Goal: Information Seeking & Learning: Find specific fact

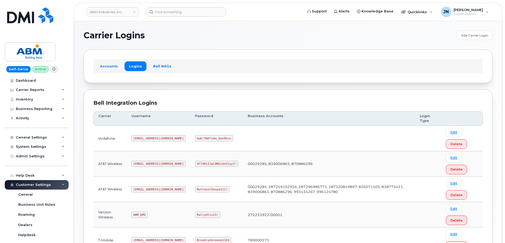
scroll to position [81, 0]
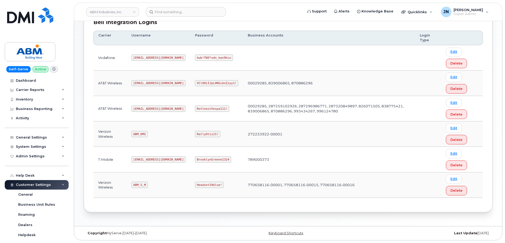
click at [145, 109] on code "abm@dminc.com" at bounding box center [158, 108] width 54 height 6
click at [145, 108] on code "abm@dminc.com" at bounding box center [158, 108] width 54 height 6
copy code "abm@dminc.com"
click at [195, 107] on code "RottnestVespa111!" at bounding box center [212, 108] width 34 height 6
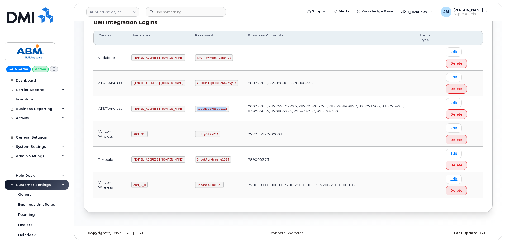
click at [195, 107] on code "RottnestVespa111!" at bounding box center [212, 108] width 34 height 6
copy code "RottnestVespa111!"
click at [141, 186] on code "ABM_S_M" at bounding box center [139, 184] width 16 height 6
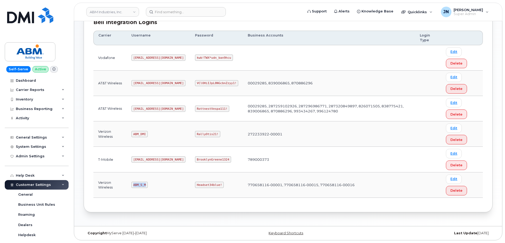
click at [141, 185] on code "ABM_S_M" at bounding box center [139, 184] width 16 height 6
drag, startPoint x: 140, startPoint y: 186, endPoint x: 269, endPoint y: 134, distance: 139.0
click at [269, 134] on td "272233922-00001" at bounding box center [329, 133] width 172 height 25
click at [140, 184] on code "ABM_S_M" at bounding box center [139, 184] width 16 height 6
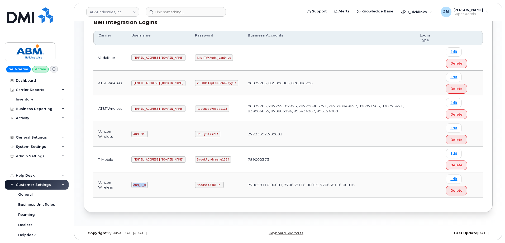
copy code "ABM_S_M"
click at [195, 183] on code "Headset34blue!" at bounding box center [209, 184] width 29 height 6
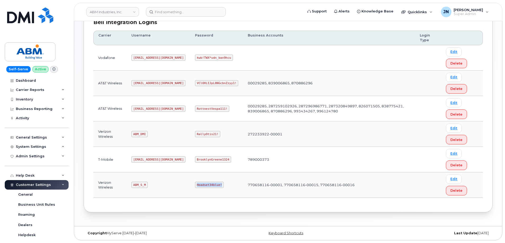
click at [195, 183] on code "Headset34blue!" at bounding box center [209, 184] width 29 height 6
copy code "Headset34blue!"
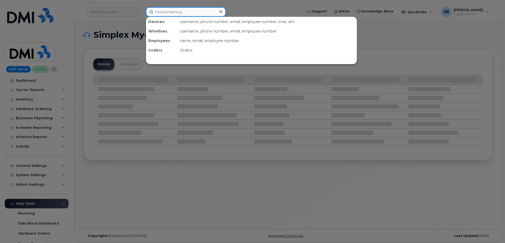
click at [203, 12] on input at bounding box center [186, 12] width 80 height 10
paste input "206.658.3376"
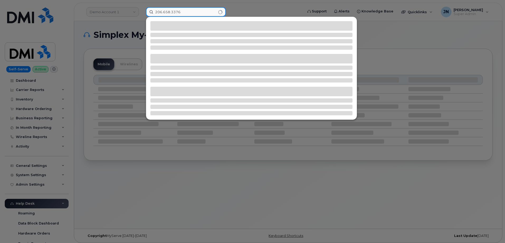
type input "206.658.3376"
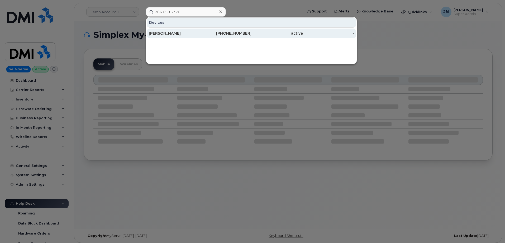
click at [239, 34] on div "206-658-3376" at bounding box center [225, 33] width 51 height 5
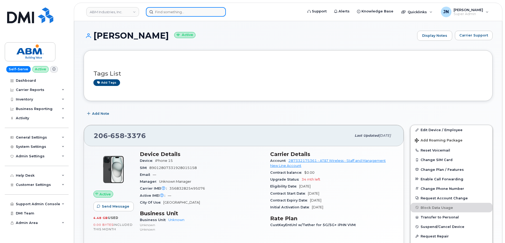
click at [179, 14] on input at bounding box center [186, 12] width 80 height 10
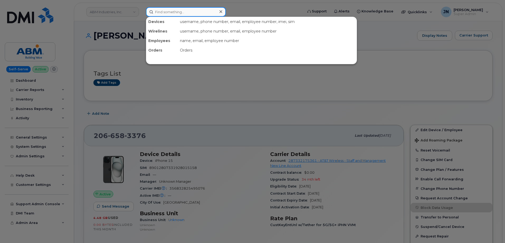
paste input "5033335093"
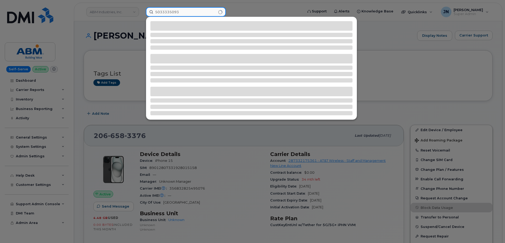
type input "5033335093"
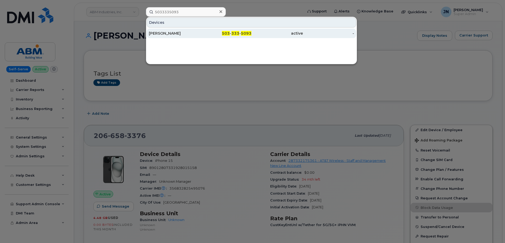
click at [168, 31] on div "[PERSON_NAME]" at bounding box center [174, 33] width 51 height 5
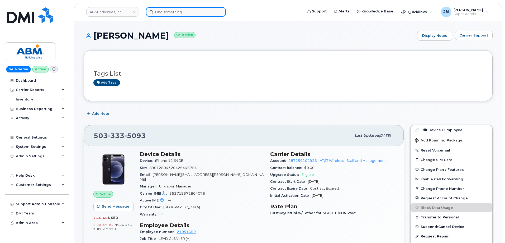
click at [165, 13] on input at bounding box center [186, 12] width 80 height 10
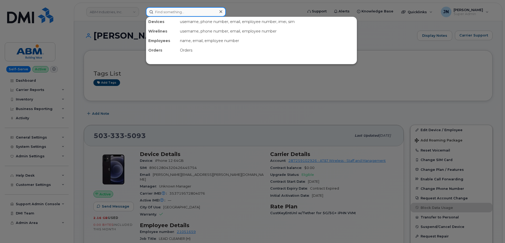
paste input "2167851258"
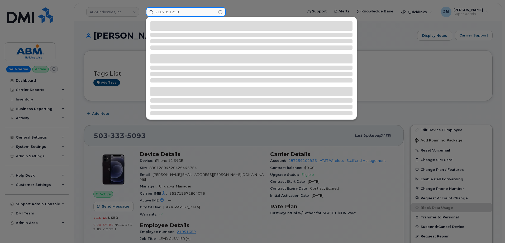
type input "2167851258"
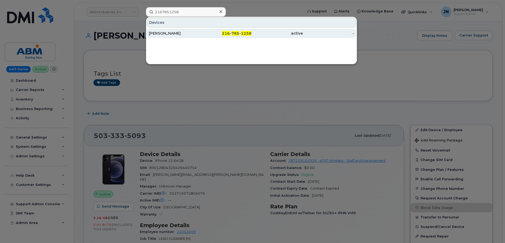
click at [180, 34] on div "[PERSON_NAME]" at bounding box center [174, 33] width 51 height 5
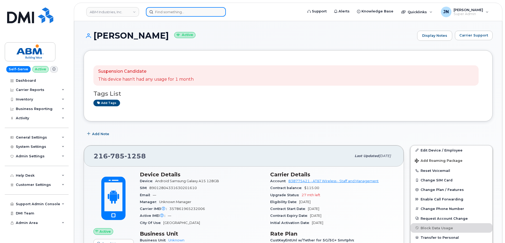
click at [184, 14] on input at bounding box center [186, 12] width 80 height 10
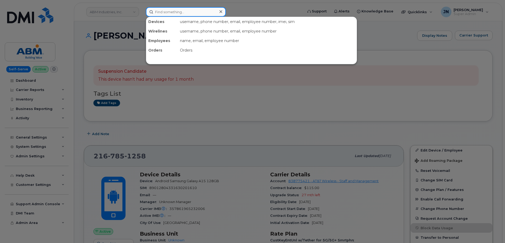
paste input "216.785.1258"
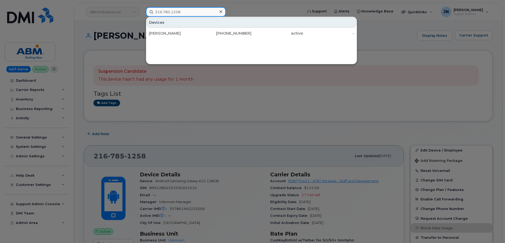
click at [189, 11] on input "216.785.1258" at bounding box center [186, 12] width 80 height 10
paste input "782247"
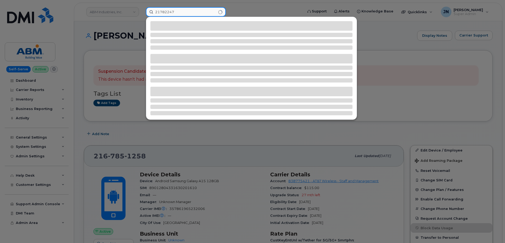
type input "21782247"
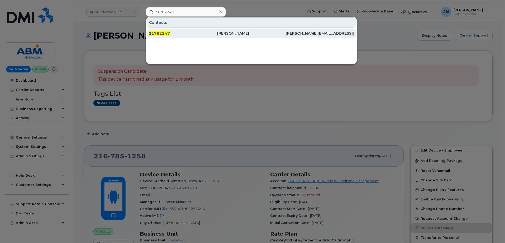
click at [153, 28] on div "21782247 Elias Reed elias.reed@abm.com" at bounding box center [251, 33] width 211 height 11
drag, startPoint x: 154, startPoint y: 31, endPoint x: 276, endPoint y: 56, distance: 124.9
click at [154, 30] on div "21782247" at bounding box center [183, 34] width 68 height 10
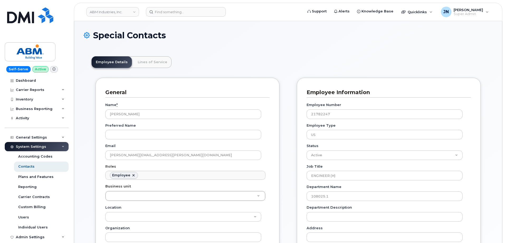
scroll to position [16, 0]
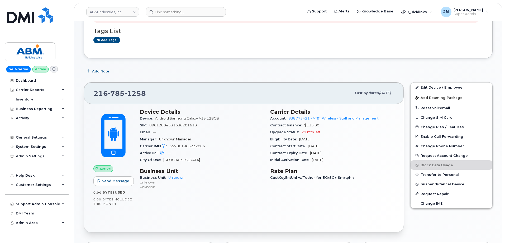
scroll to position [66, 0]
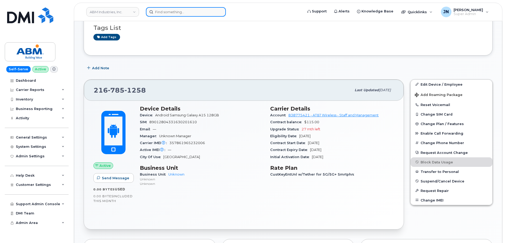
click at [159, 12] on input at bounding box center [186, 12] width 80 height 10
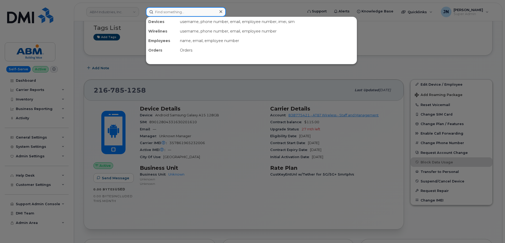
paste input "510.289.7943"
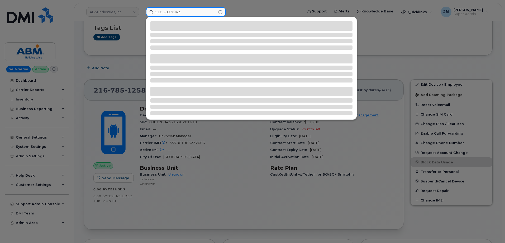
type input "510.289.7943"
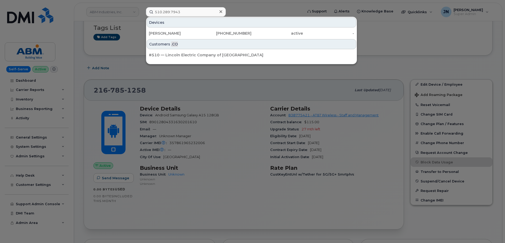
click at [425, 44] on div at bounding box center [252, 121] width 505 height 243
click at [200, 10] on input "510.289.7943" at bounding box center [186, 12] width 80 height 10
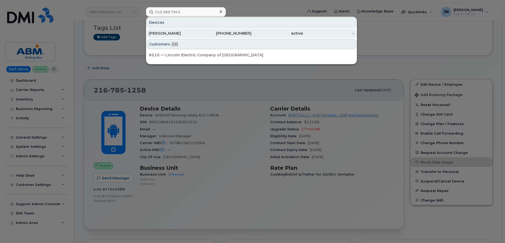
click at [179, 32] on div "ELIAS REED" at bounding box center [174, 33] width 51 height 5
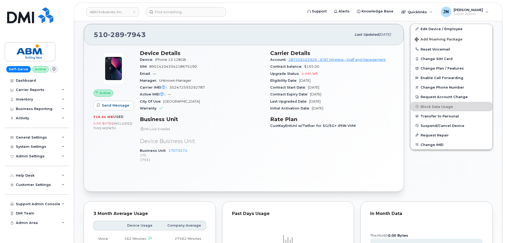
scroll to position [101, 0]
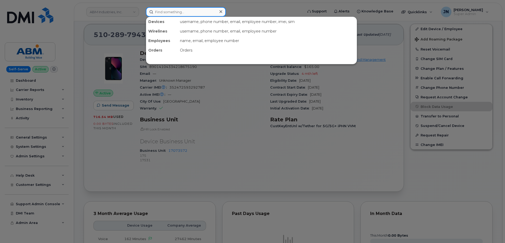
click at [166, 13] on input at bounding box center [186, 12] width 80 height 10
paste input "5103257924"
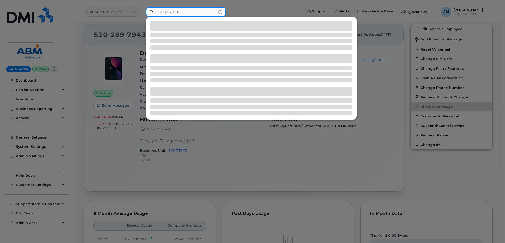
type input "5103257924"
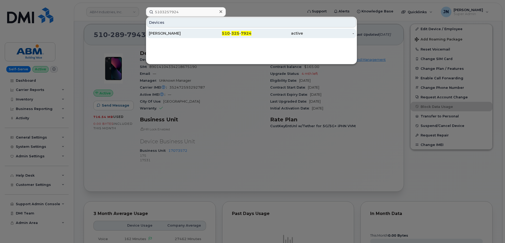
click at [247, 33] on span "7924" at bounding box center [246, 33] width 11 height 5
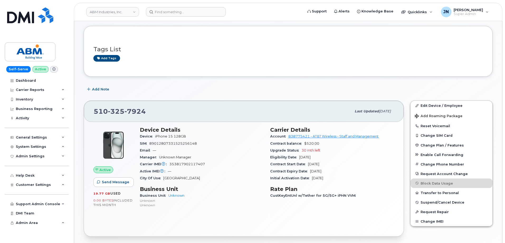
scroll to position [35, 0]
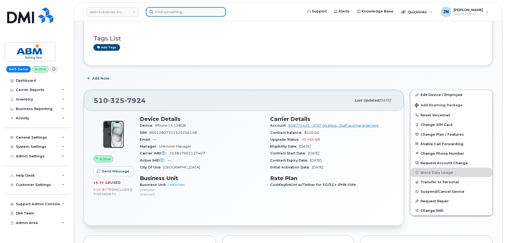
click at [179, 14] on input at bounding box center [186, 12] width 80 height 10
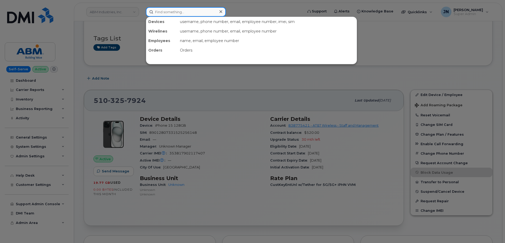
paste input "4083453787"
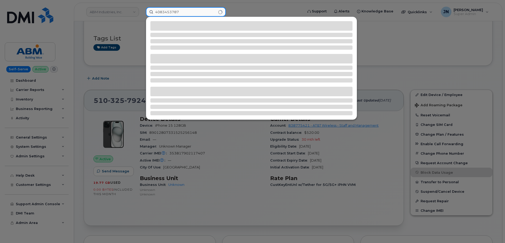
type input "4083453787"
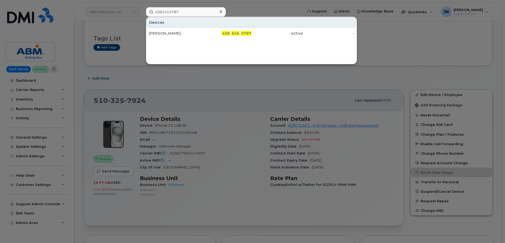
drag, startPoint x: 238, startPoint y: 36, endPoint x: 238, endPoint y: 48, distance: 11.1
click at [238, 37] on div "408 - 345 - 3787" at bounding box center [225, 34] width 51 height 10
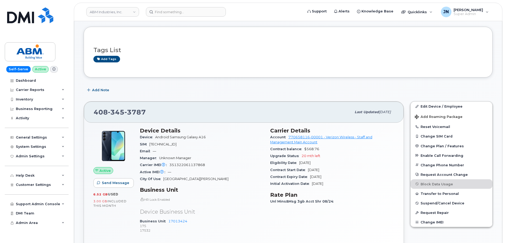
scroll to position [35, 0]
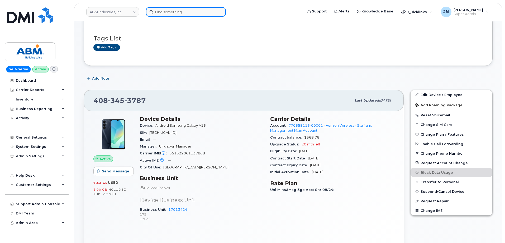
click at [175, 14] on input at bounding box center [186, 12] width 80 height 10
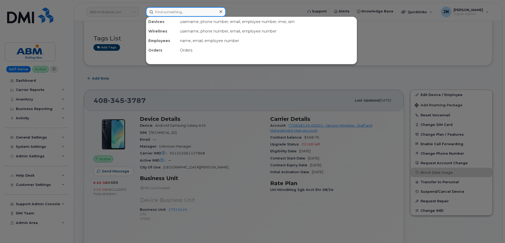
paste input "4084656606"
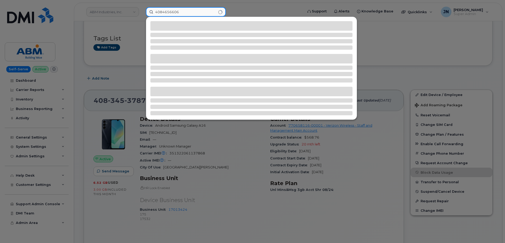
type input "4084656606"
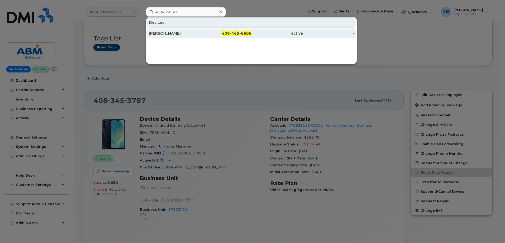
click at [171, 33] on div "HECTOR PEREZ" at bounding box center [174, 33] width 51 height 5
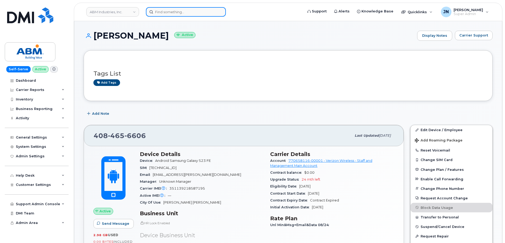
click at [168, 12] on input at bounding box center [186, 12] width 80 height 10
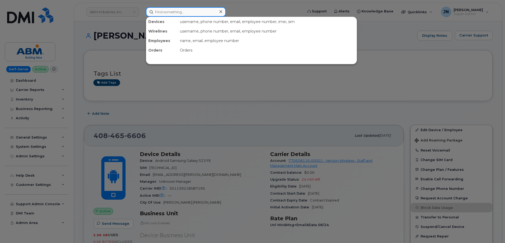
paste input "4157065017"
type input "4157065017"
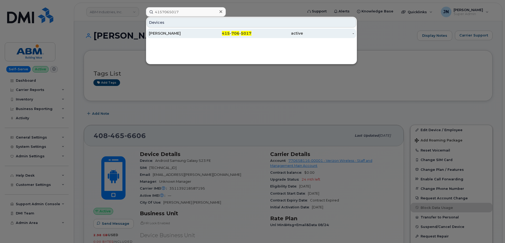
click at [177, 31] on div "JULIE ELIZARRARAZ" at bounding box center [174, 33] width 51 height 5
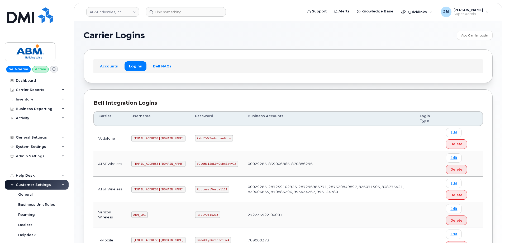
scroll to position [81, 0]
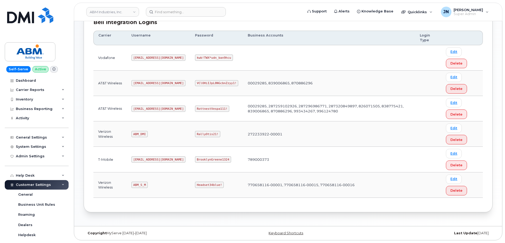
click at [140, 183] on code "ABM_S_M" at bounding box center [139, 184] width 16 height 6
click at [141, 183] on code "ABM_S_M" at bounding box center [139, 184] width 16 height 6
copy code "ABM_S_M"
click at [190, 180] on td "Headset34blue!" at bounding box center [216, 184] width 53 height 25
click at [195, 184] on code "Headset34blue!" at bounding box center [209, 184] width 29 height 6
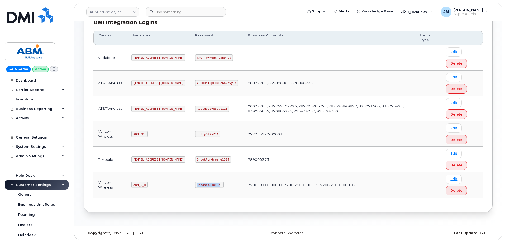
click at [195, 184] on code "Headset34blue!" at bounding box center [209, 184] width 29 height 6
copy code "Headset34blue"
click at [195, 184] on code "Headset34blue!" at bounding box center [209, 184] width 29 height 6
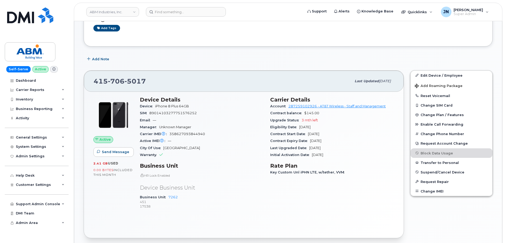
scroll to position [141, 0]
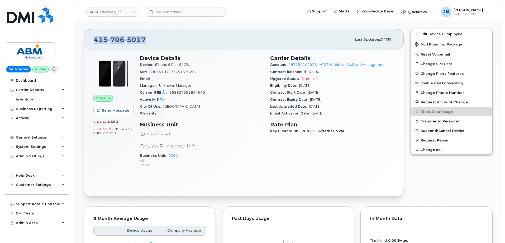
drag, startPoint x: 95, startPoint y: 38, endPoint x: 146, endPoint y: 42, distance: 51.4
click at [146, 42] on div "415 706 5017" at bounding box center [223, 39] width 258 height 11
copy span "415 706 5017"
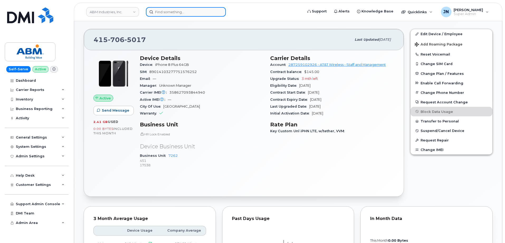
click at [172, 14] on input at bounding box center [186, 12] width 80 height 10
paste input "4084656606"
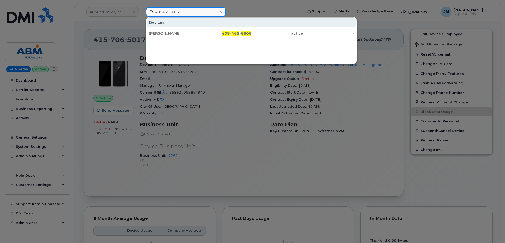
click at [193, 10] on input "4084656606" at bounding box center [186, 12] width 80 height 10
click at [192, 10] on input "4084656606" at bounding box center [186, 12] width 80 height 10
paste input "408-465-6606"
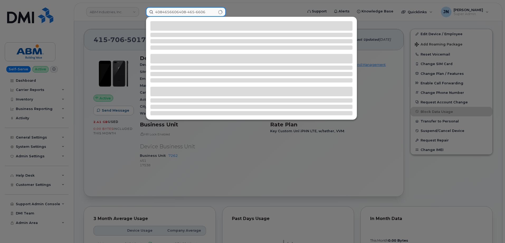
click at [199, 11] on input "4084656606408-465-6606" at bounding box center [186, 12] width 80 height 10
click at [198, 11] on input "4084656606408-465-6606" at bounding box center [186, 12] width 80 height 10
paste input
type input "408-465-6606"
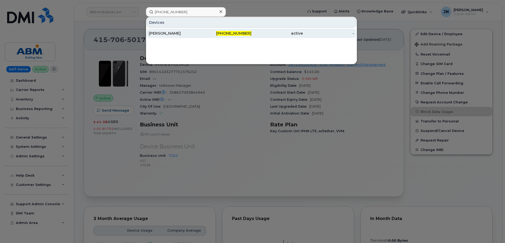
click at [164, 33] on div "HECTOR PEREZ" at bounding box center [174, 33] width 51 height 5
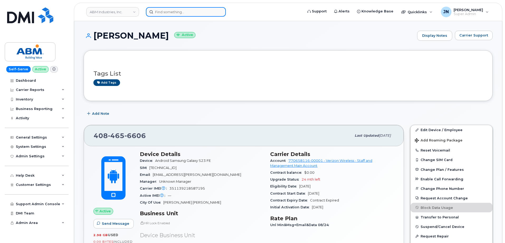
click at [179, 11] on input at bounding box center [186, 12] width 80 height 10
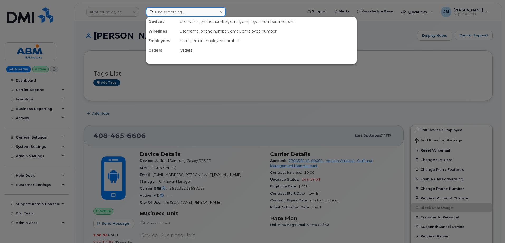
paste input "6782372566"
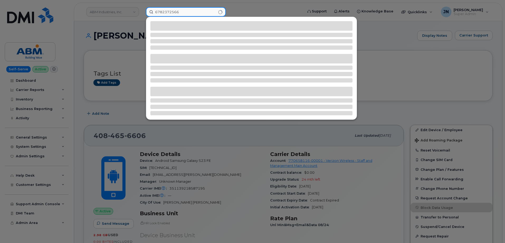
type input "6782372566"
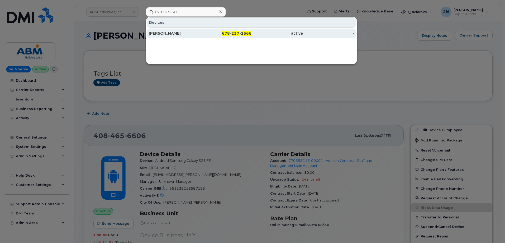
click at [238, 32] on span "237" at bounding box center [236, 33] width 8 height 5
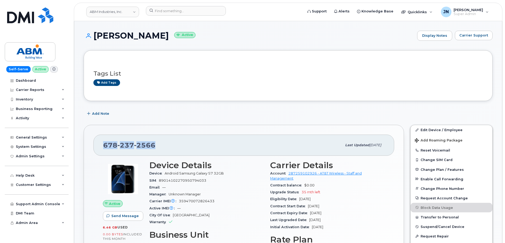
drag, startPoint x: 149, startPoint y: 148, endPoint x: 104, endPoint y: 147, distance: 44.6
click at [104, 147] on div "[PHONE_NUMBER]" at bounding box center [222, 144] width 239 height 11
copy span "[PHONE_NUMBER]"
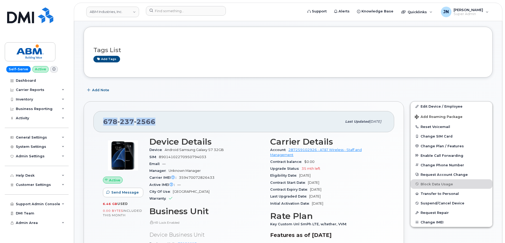
scroll to position [35, 0]
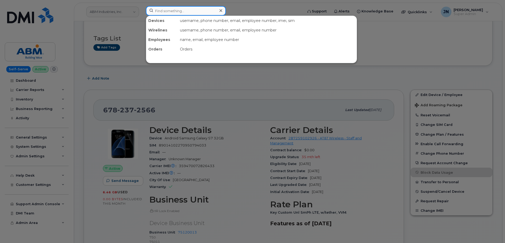
click at [158, 8] on input at bounding box center [186, 11] width 80 height 10
paste input "2145029216"
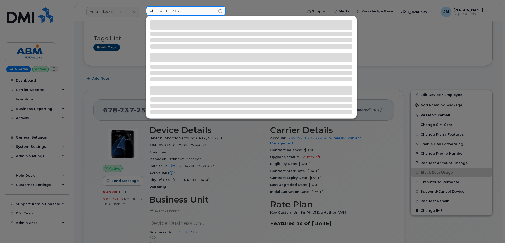
type input "2145029216"
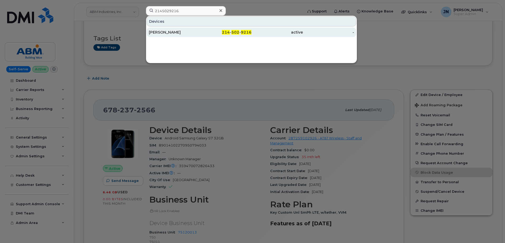
click at [177, 30] on div "[PERSON_NAME]" at bounding box center [174, 32] width 51 height 10
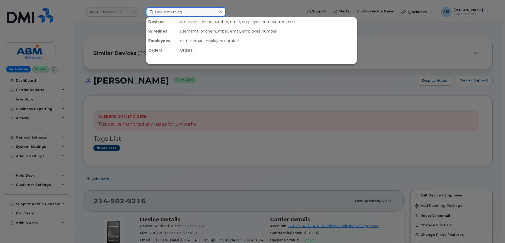
click at [176, 12] on input at bounding box center [186, 12] width 80 height 10
paste input "7867174121"
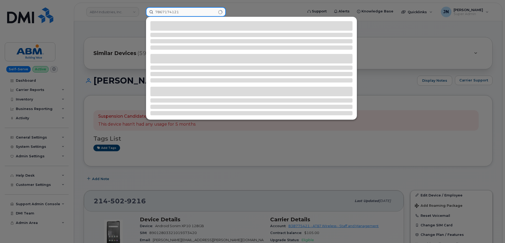
type input "7867174121"
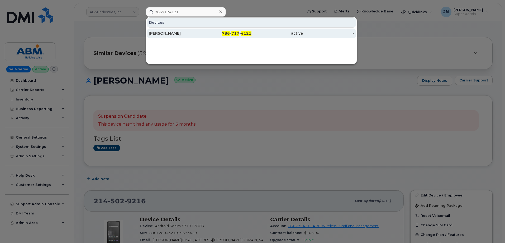
click at [181, 34] on div "[PERSON_NAME]" at bounding box center [174, 33] width 51 height 5
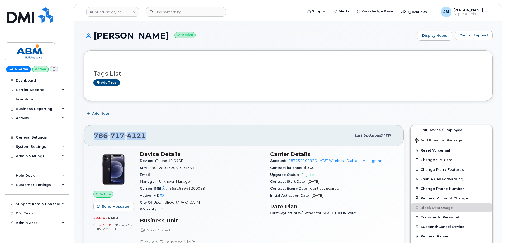
drag, startPoint x: 147, startPoint y: 139, endPoint x: 90, endPoint y: 138, distance: 56.3
click at [90, 138] on div "786 717 4121 Last updated Jul 25, 2025" at bounding box center [244, 135] width 320 height 21
copy span "786 717 4121"
